Goal: Task Accomplishment & Management: Complete application form

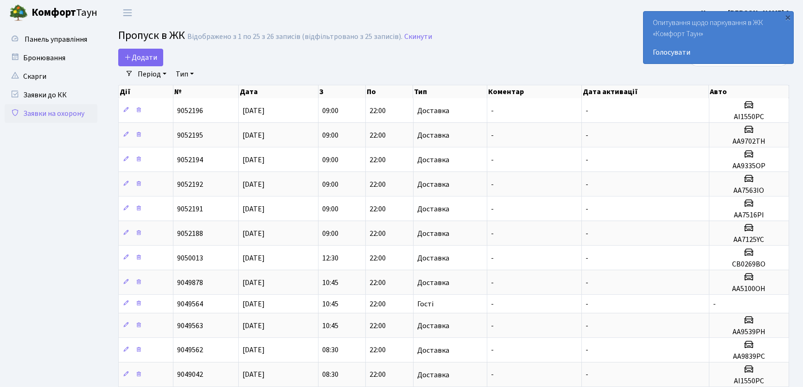
select select "25"
click at [154, 61] on span "Додати" at bounding box center [140, 57] width 33 height 10
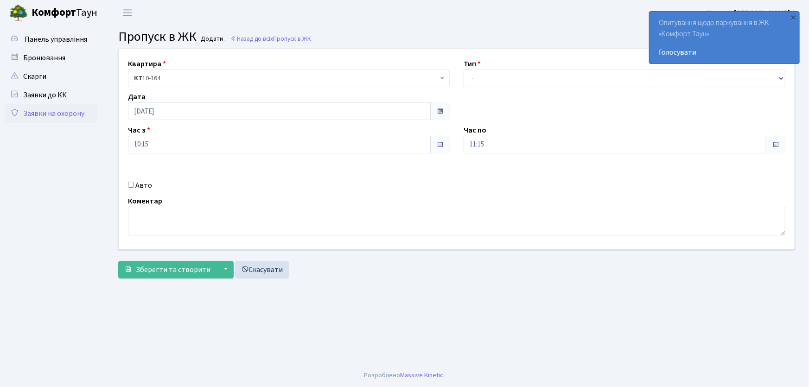
select select "1"
click at [464, 70] on select "- Доставка Таксі Гості Сервіс" at bounding box center [625, 79] width 322 height 18
click at [431, 155] on div "Квартира <b>КТ</b>&nbsp;&nbsp;&nbsp;&nbsp;10-164 КТ 10-164 Тип - Доставка Таксі…" at bounding box center [457, 149] width 690 height 200
click at [118, 261] on button "Зберегти та створити" at bounding box center [167, 270] width 98 height 18
type input "22:00"
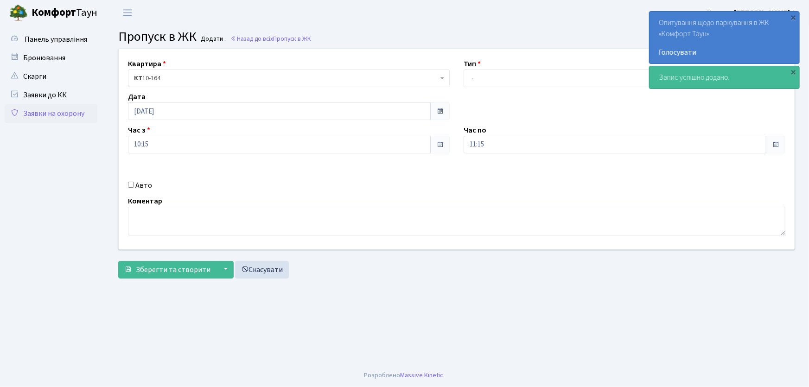
click at [133, 184] on input "Авто" at bounding box center [131, 185] width 6 height 6
checkbox input "true"
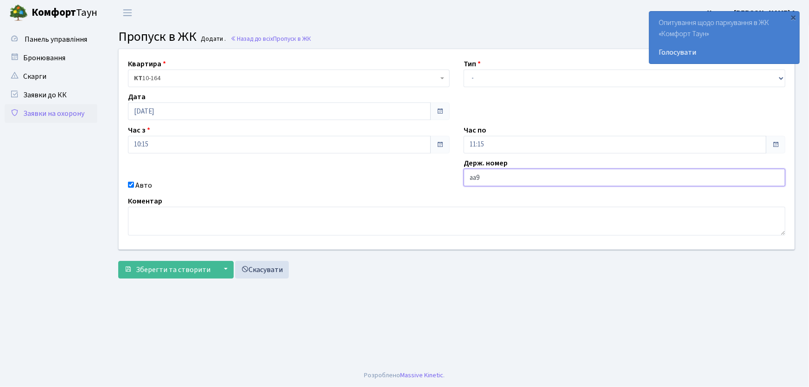
type input "аа9839рс"
click at [118, 261] on button "Зберегти та створити" at bounding box center [167, 270] width 98 height 18
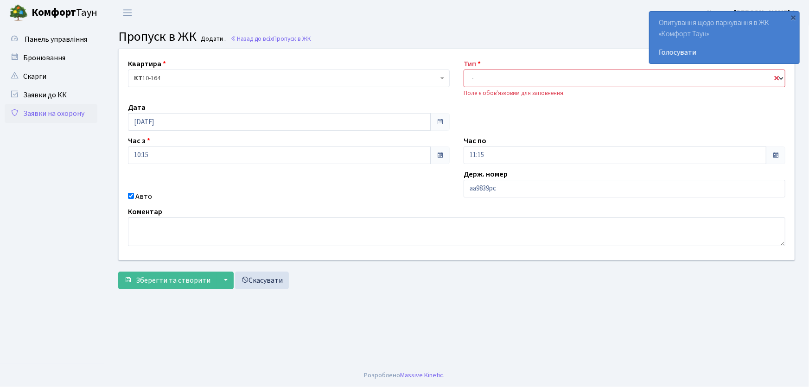
click at [492, 76] on select "- Доставка Таксі Гості Сервіс" at bounding box center [625, 79] width 322 height 18
select select "1"
click at [464, 70] on select "- Доставка Таксі Гості Сервіс" at bounding box center [625, 79] width 322 height 18
drag, startPoint x: 499, startPoint y: 125, endPoint x: 349, endPoint y: 202, distance: 168.5
click at [497, 127] on div "Квартира <b>КТ</b>&nbsp;&nbsp;&nbsp;&nbsp;10-164 КТ 10-164 Тип - Доставка Таксі…" at bounding box center [457, 154] width 690 height 211
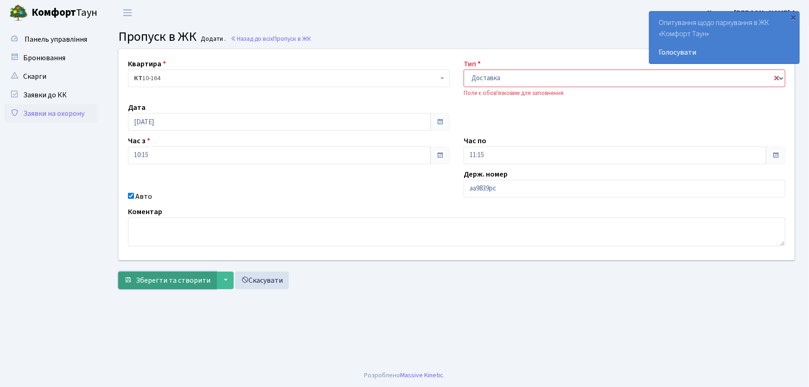
click at [180, 280] on span "Зберегти та створити" at bounding box center [173, 280] width 75 height 10
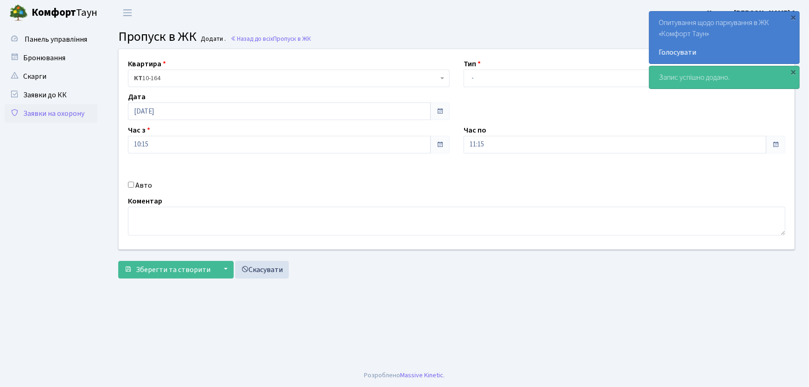
click at [51, 120] on link "Заявки на охорону" at bounding box center [51, 113] width 93 height 19
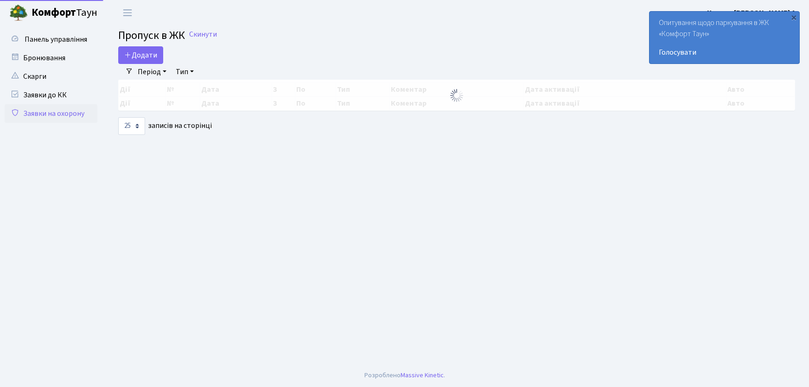
select select "25"
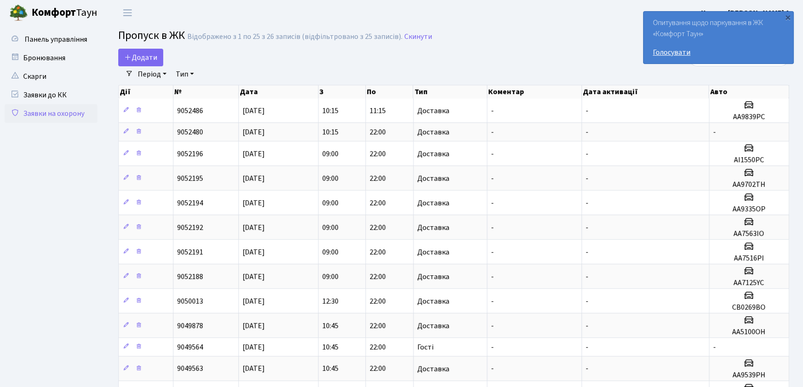
click at [667, 51] on link "Голосувати" at bounding box center [718, 52] width 131 height 11
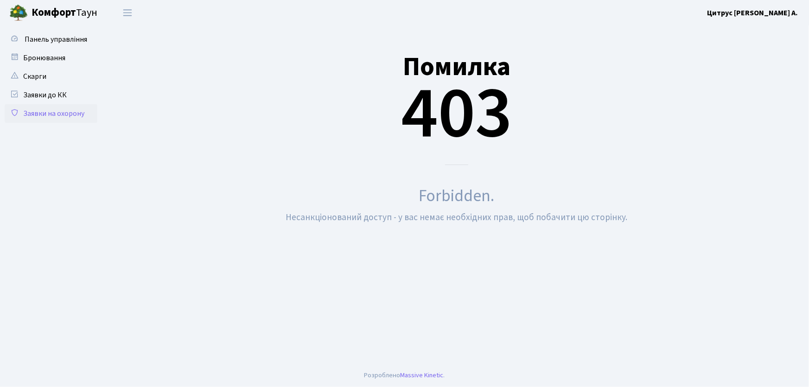
click at [27, 111] on link "Заявки на охорону" at bounding box center [51, 113] width 93 height 19
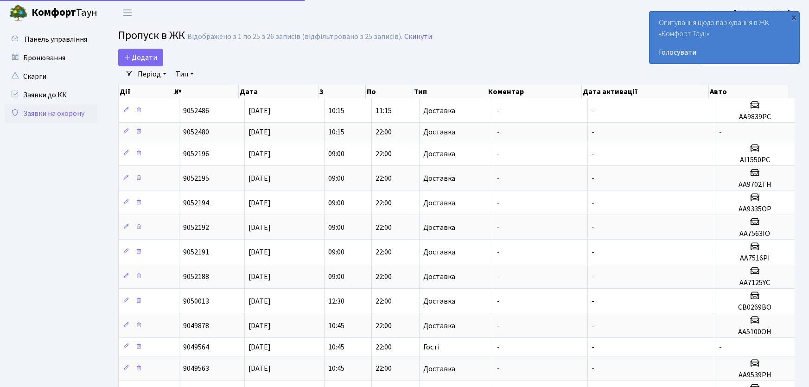
select select "25"
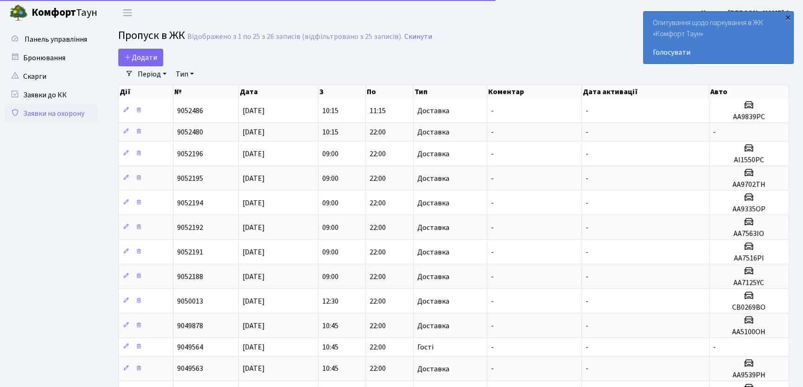
click at [786, 16] on div "×" at bounding box center [787, 17] width 9 height 9
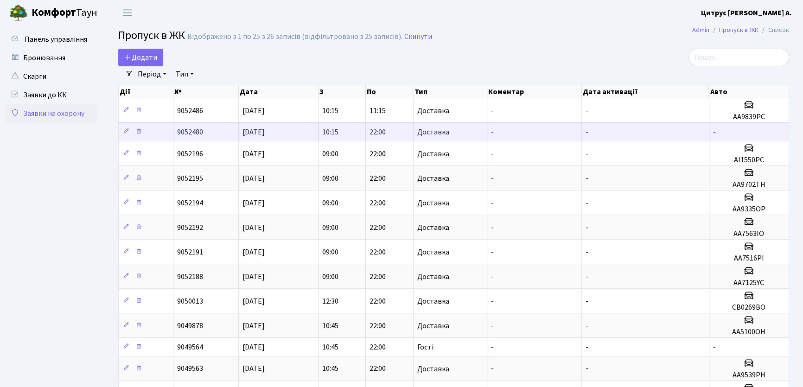
click at [349, 133] on td "10:15" at bounding box center [341, 131] width 47 height 19
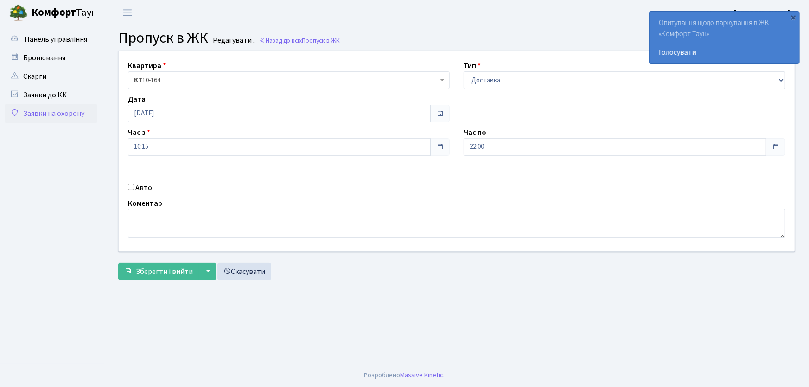
click at [130, 185] on input "Авто" at bounding box center [131, 187] width 6 height 6
checkbox input "true"
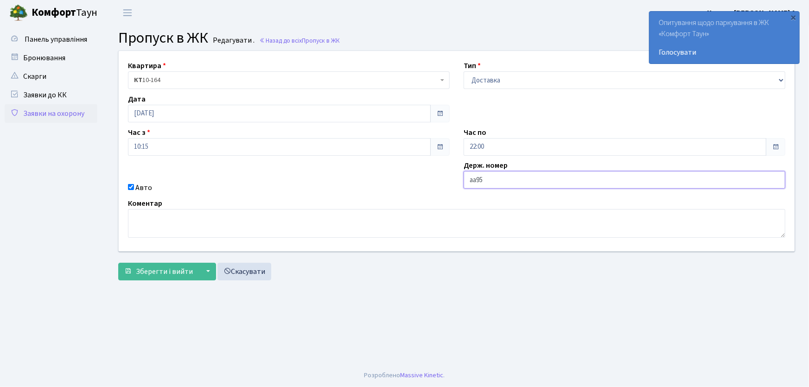
type input "аа9539рн"
click at [118, 263] on button "Зберегти і вийти" at bounding box center [158, 272] width 81 height 18
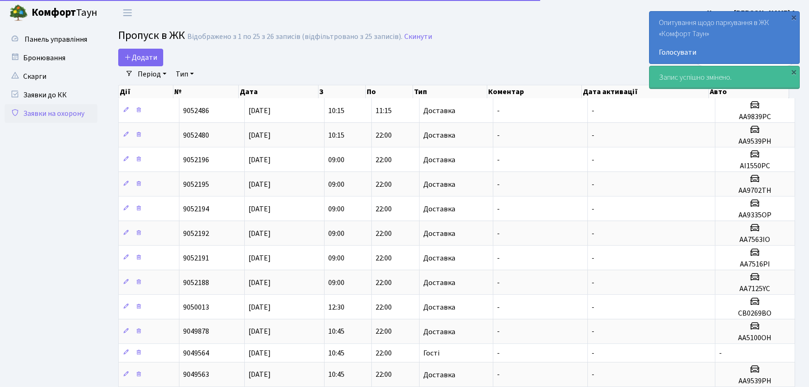
select select "25"
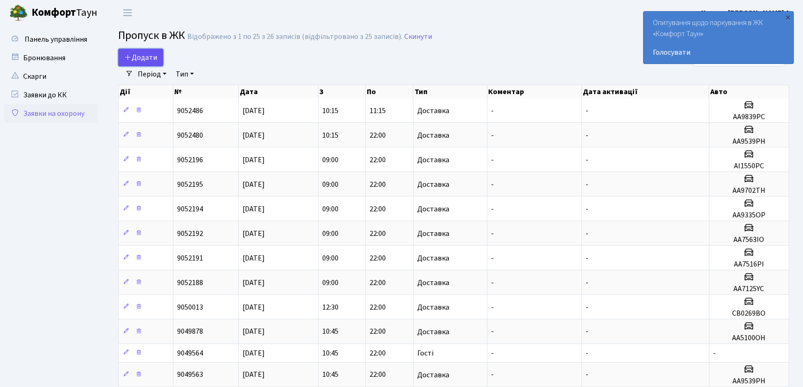
click at [153, 57] on span "Додати" at bounding box center [140, 57] width 33 height 10
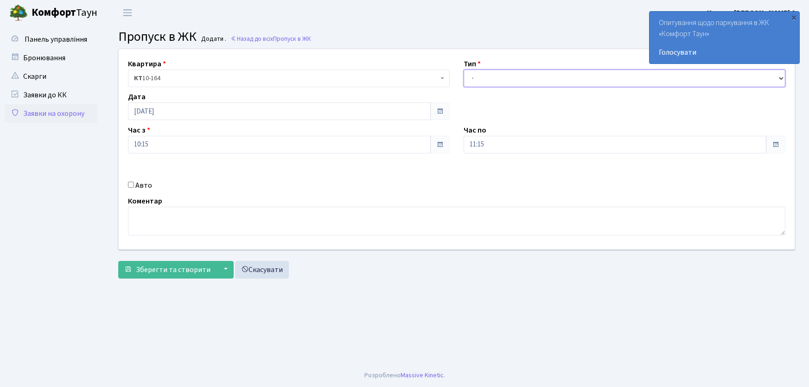
drag, startPoint x: 0, startPoint y: 0, endPoint x: 486, endPoint y: 86, distance: 493.4
click at [485, 80] on select "- Доставка Таксі Гості Сервіс" at bounding box center [625, 79] width 322 height 18
select select "1"
click at [464, 70] on select "- Доставка Таксі Гості Сервіс" at bounding box center [625, 79] width 322 height 18
drag, startPoint x: 399, startPoint y: 151, endPoint x: 771, endPoint y: 110, distance: 374.4
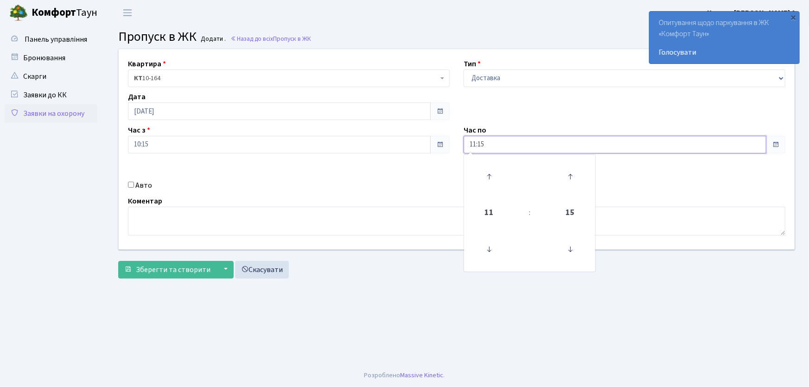
click at [390, 154] on div "Квартира <b>КТ</b>&nbsp;&nbsp;&nbsp;&nbsp;10-164 КТ 10-164 Тип - Доставка Таксі…" at bounding box center [457, 149] width 690 height 200
type input "22:00"
click at [132, 186] on input "Авто" at bounding box center [131, 185] width 6 height 6
checkbox input "true"
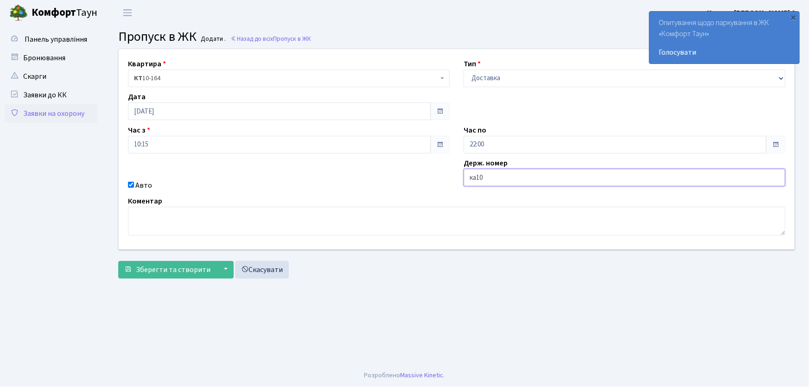
type input "КА1053НМ"
click at [118, 261] on button "Зберегти та створити" at bounding box center [167, 270] width 98 height 18
click at [480, 80] on select "- Доставка Таксі Гості Сервіс" at bounding box center [625, 79] width 322 height 18
select select "1"
click at [464, 70] on select "- Доставка Таксі Гості Сервіс" at bounding box center [625, 79] width 322 height 18
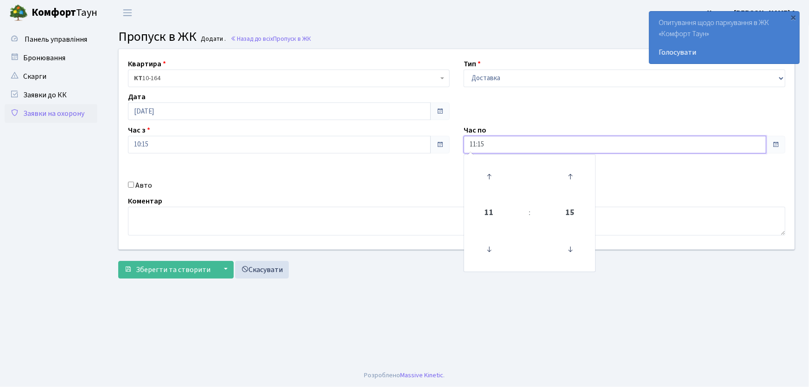
drag, startPoint x: 496, startPoint y: 138, endPoint x: 384, endPoint y: 166, distance: 115.7
click at [384, 166] on div "Квартира <b>КТ</b>&nbsp;&nbsp;&nbsp;&nbsp;10-164 КТ 10-164 Тип - Доставка Таксі…" at bounding box center [457, 149] width 690 height 200
click at [118, 261] on button "Зберегти та створити" at bounding box center [167, 270] width 98 height 18
type input "22:00"
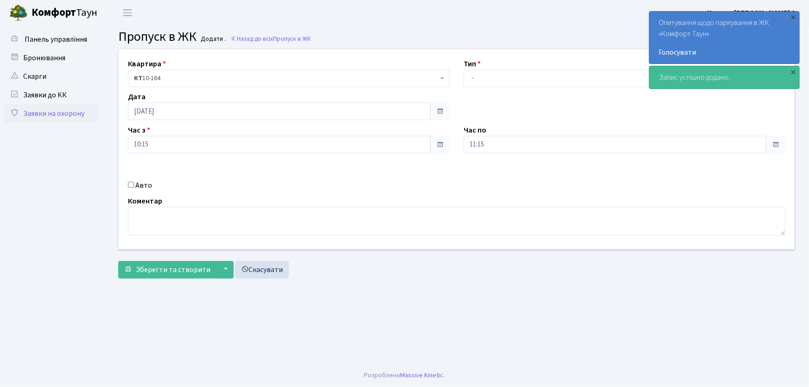
click at [62, 111] on link "Заявки на охорону" at bounding box center [51, 113] width 93 height 19
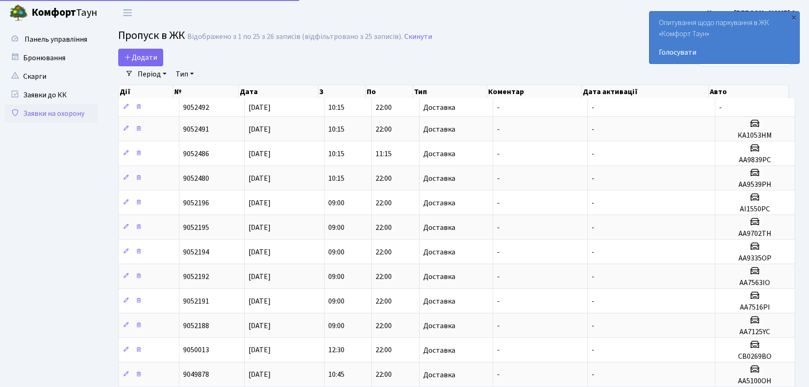
select select "25"
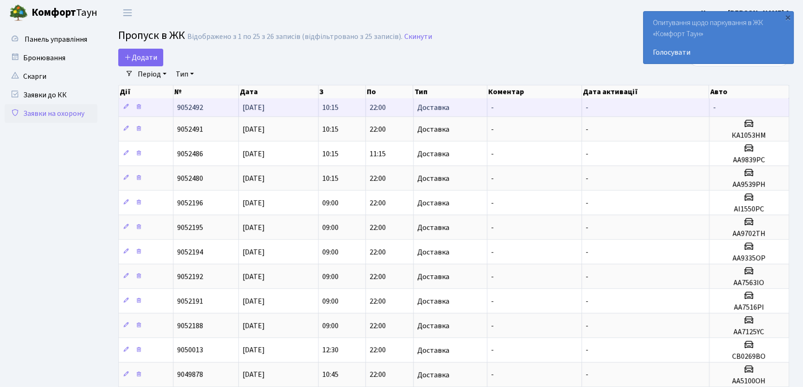
click at [344, 108] on td "10:15" at bounding box center [341, 107] width 47 height 18
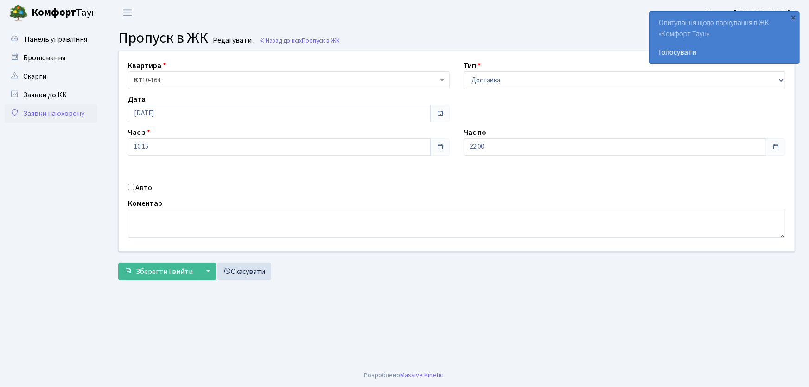
click at [130, 186] on input "Авто" at bounding box center [131, 187] width 6 height 6
checkbox input "true"
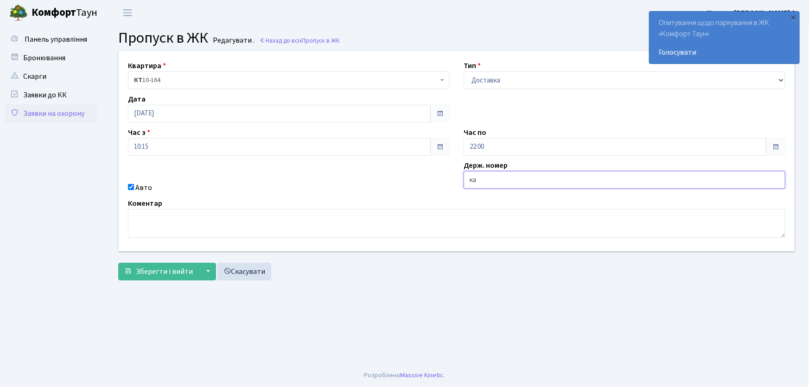
type input "КА5504РА"
click at [118, 263] on button "Зберегти і вийти" at bounding box center [158, 272] width 81 height 18
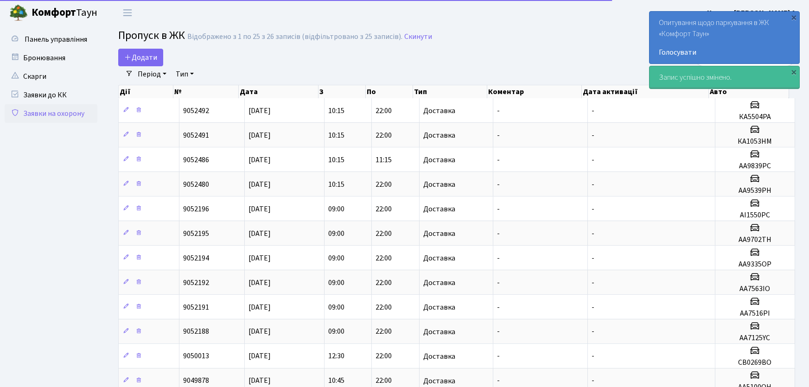
select select "25"
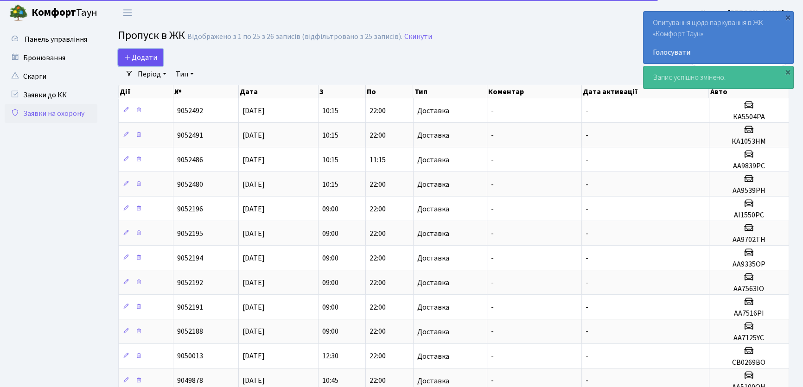
click at [143, 60] on span "Додати" at bounding box center [140, 57] width 33 height 10
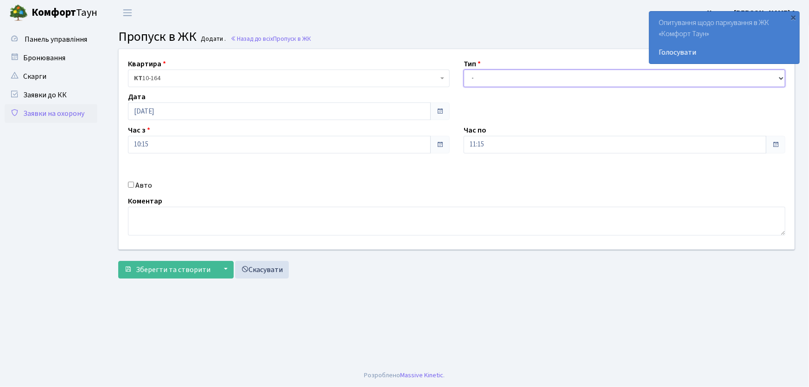
drag, startPoint x: 488, startPoint y: 79, endPoint x: 490, endPoint y: 86, distance: 7.1
click at [488, 81] on select "- Доставка Таксі Гості Сервіс" at bounding box center [625, 79] width 322 height 18
select select "1"
click at [464, 70] on select "- Доставка Таксі Гості Сервіс" at bounding box center [625, 79] width 322 height 18
drag, startPoint x: 497, startPoint y: 140, endPoint x: 443, endPoint y: 143, distance: 54.8
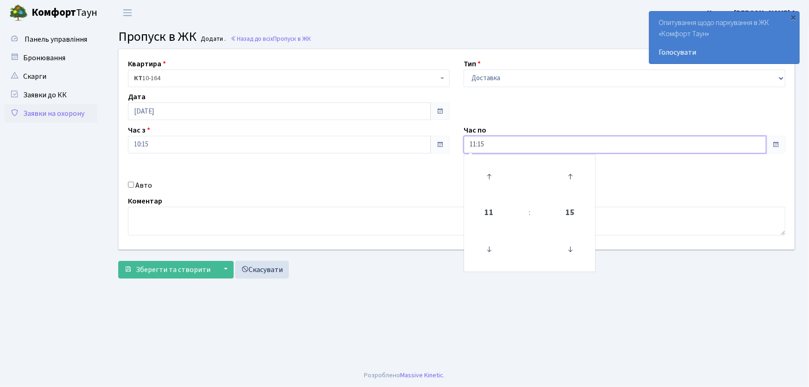
click at [443, 143] on div "Квартира <b>КТ</b>&nbsp;&nbsp;&nbsp;&nbsp;10-164 КТ 10-164 Тип - Доставка Таксі…" at bounding box center [457, 149] width 690 height 200
click at [118, 261] on button "Зберегти та створити" at bounding box center [167, 270] width 98 height 18
type input "22:00"
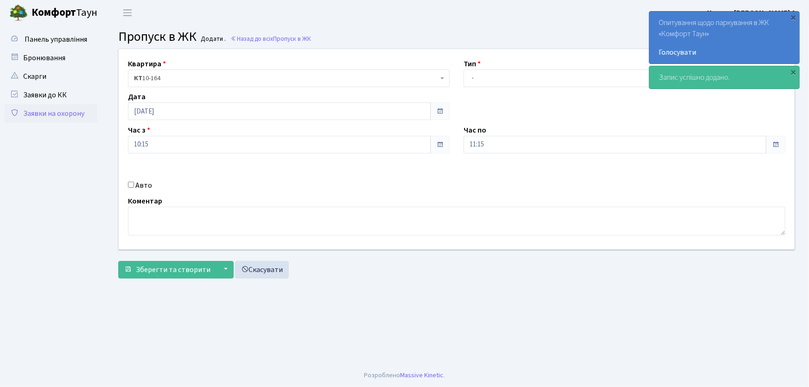
click at [70, 112] on link "Заявки на охорону" at bounding box center [51, 113] width 93 height 19
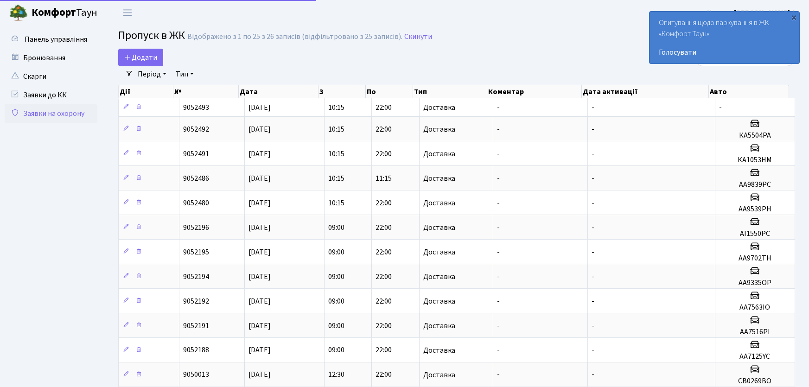
select select "25"
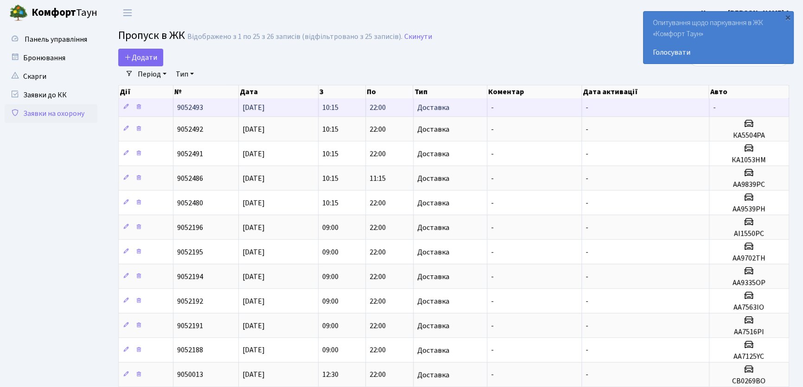
click at [343, 104] on td "10:15" at bounding box center [341, 107] width 47 height 18
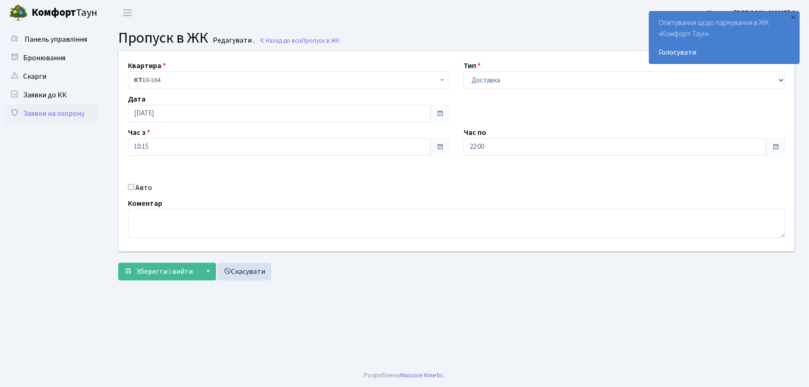
click at [130, 188] on input "Авто" at bounding box center [131, 187] width 6 height 6
checkbox input "true"
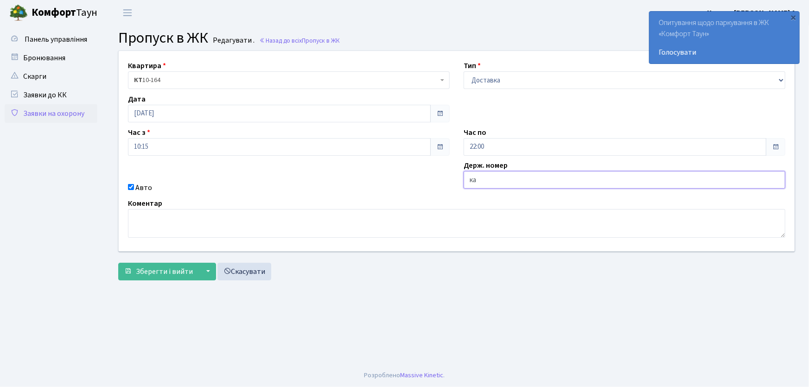
type input "КА5503ІО"
click at [118, 263] on button "Зберегти і вийти" at bounding box center [158, 272] width 81 height 18
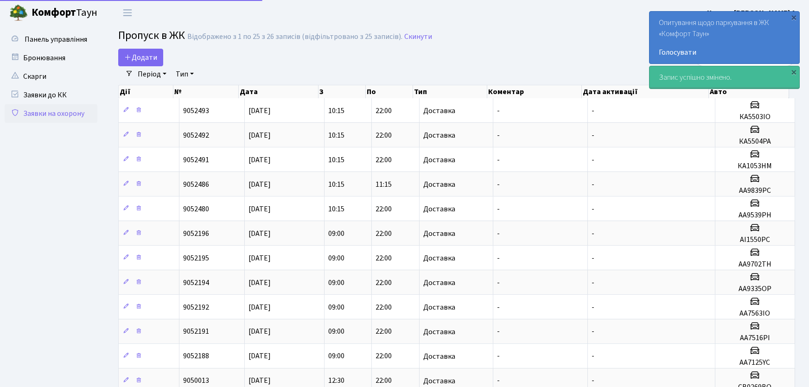
select select "25"
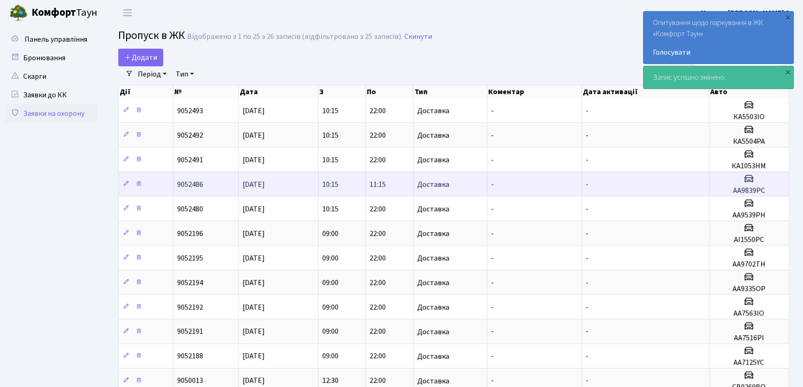
click at [334, 180] on span "10:15" at bounding box center [330, 184] width 16 height 10
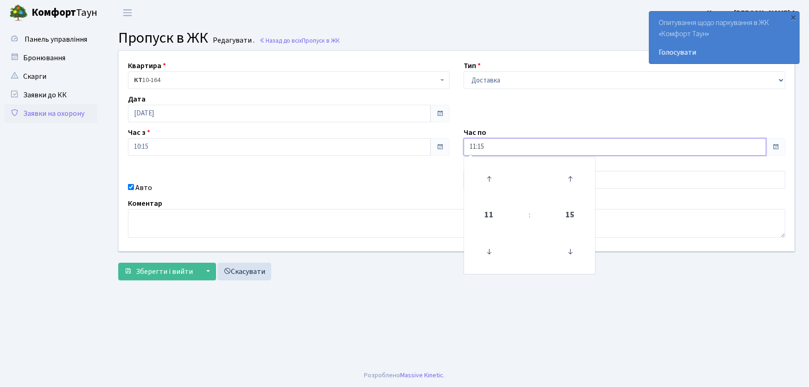
drag, startPoint x: 457, startPoint y: 153, endPoint x: 442, endPoint y: 154, distance: 14.4
click at [443, 153] on div "Квартира <b>КТ</b>&nbsp;&nbsp;&nbsp;&nbsp;10-164 КТ 10-164 Тип - Доставка Таксі…" at bounding box center [457, 151] width 690 height 200
type input "22:00"
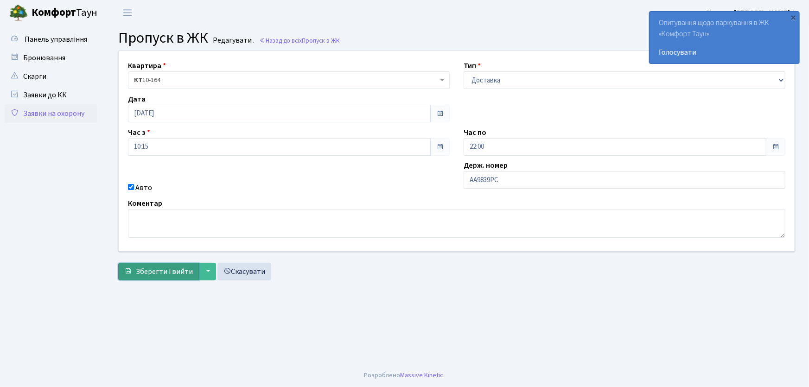
click at [171, 278] on button "Зберегти і вийти" at bounding box center [158, 272] width 81 height 18
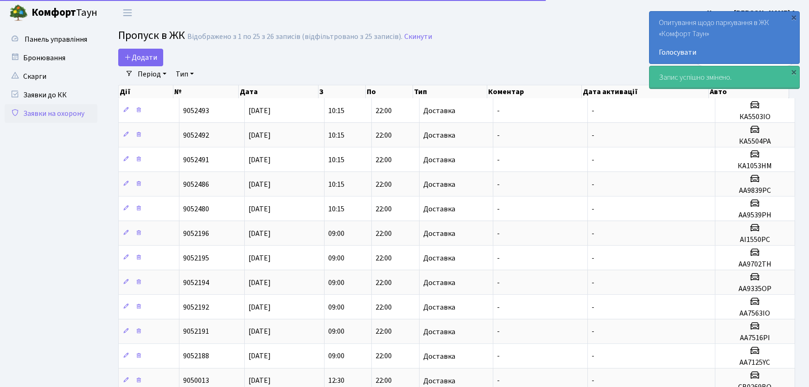
select select "25"
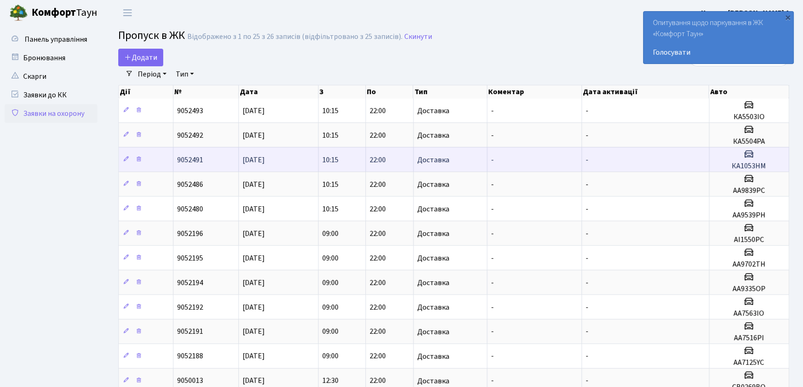
drag, startPoint x: 542, startPoint y: 60, endPoint x: 473, endPoint y: 156, distance: 117.9
